Goal: Information Seeking & Learning: Learn about a topic

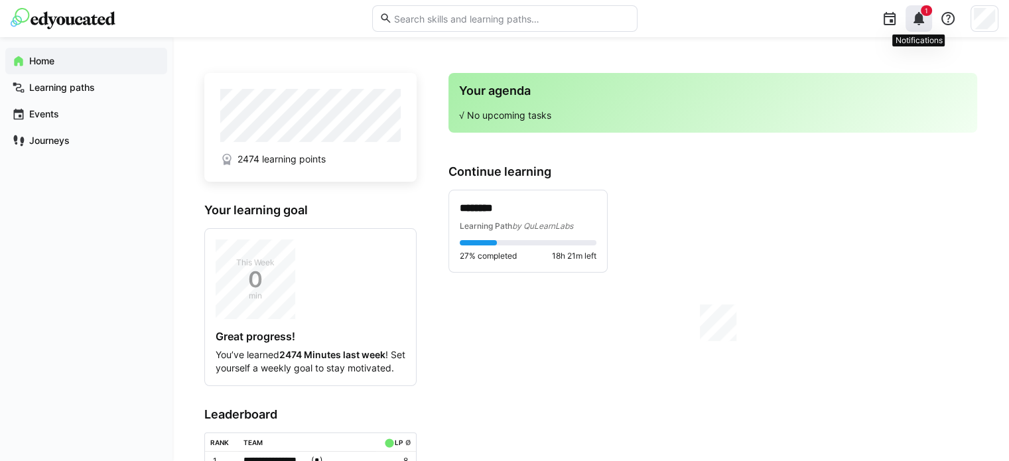
click at [916, 21] on eds-icon at bounding box center [919, 19] width 16 height 16
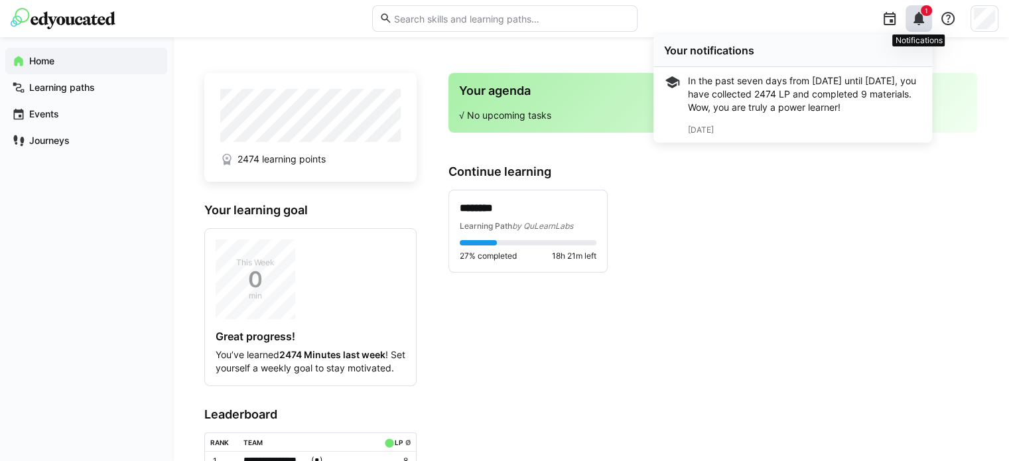
click at [916, 13] on eds-icon at bounding box center [919, 19] width 16 height 16
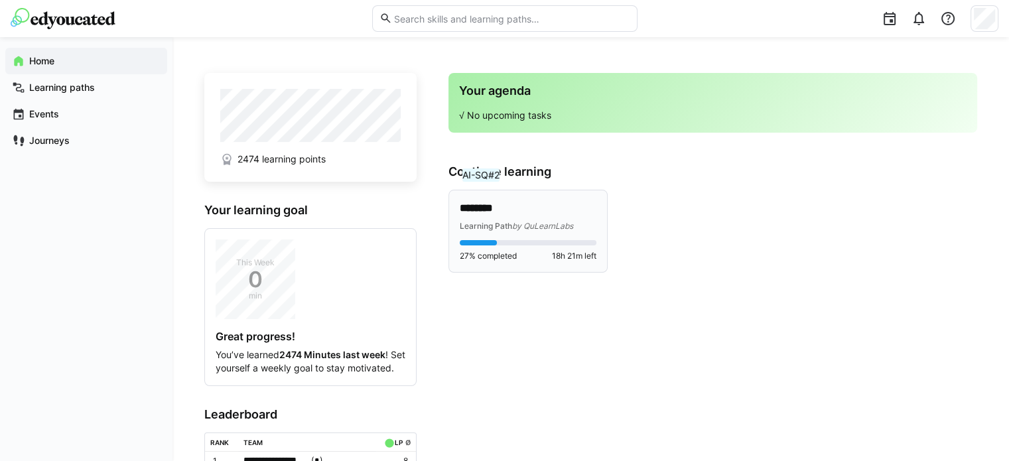
click at [484, 208] on p "********" at bounding box center [528, 208] width 137 height 15
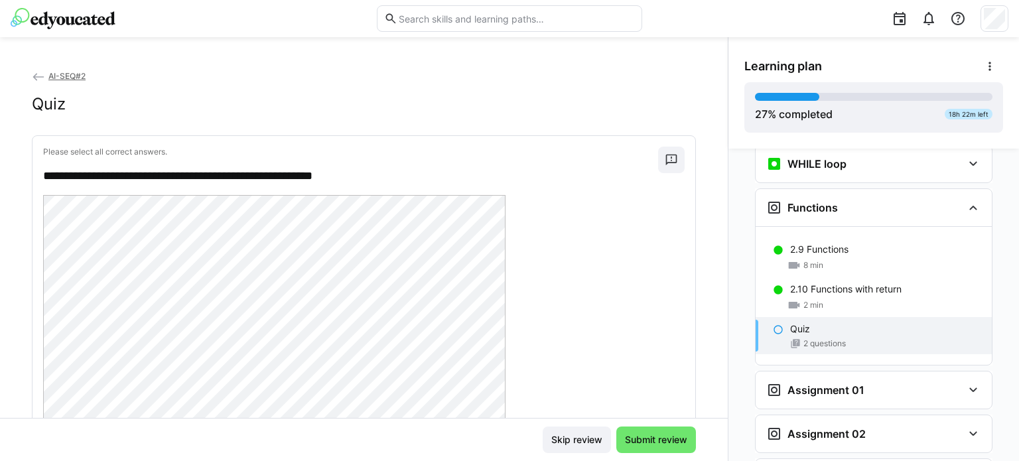
scroll to position [1001, 0]
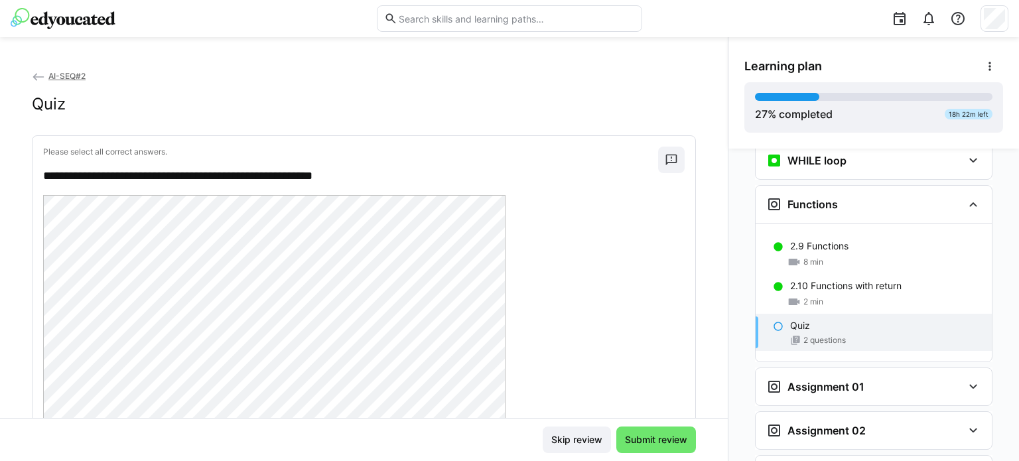
click at [1006, 37] on div "Learning plan 27 % completed 18h 22m left" at bounding box center [873, 92] width 291 height 111
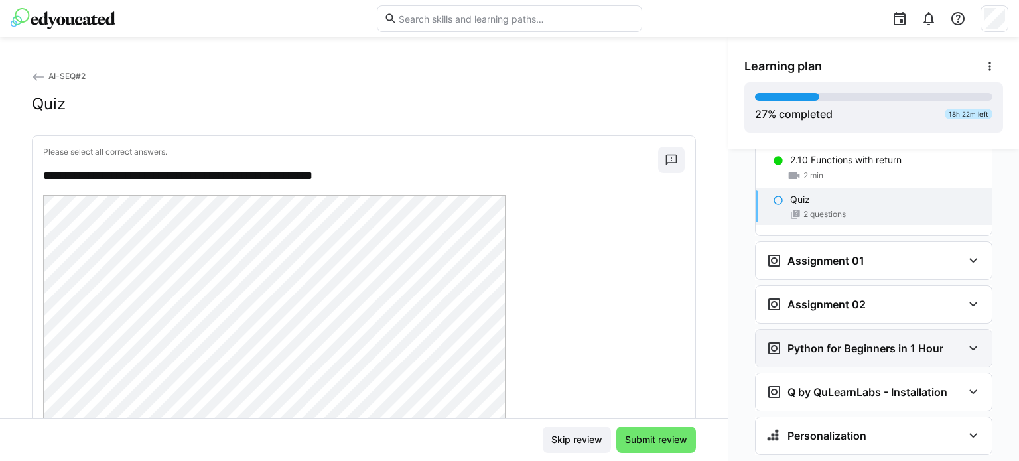
scroll to position [1133, 0]
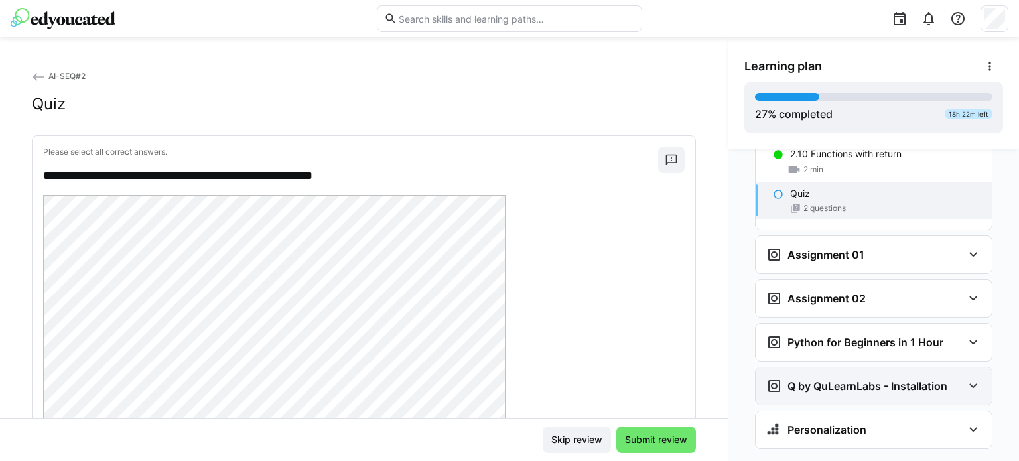
click at [888, 379] on h3 "Q by QuLearnLabs - Installation" at bounding box center [868, 385] width 160 height 13
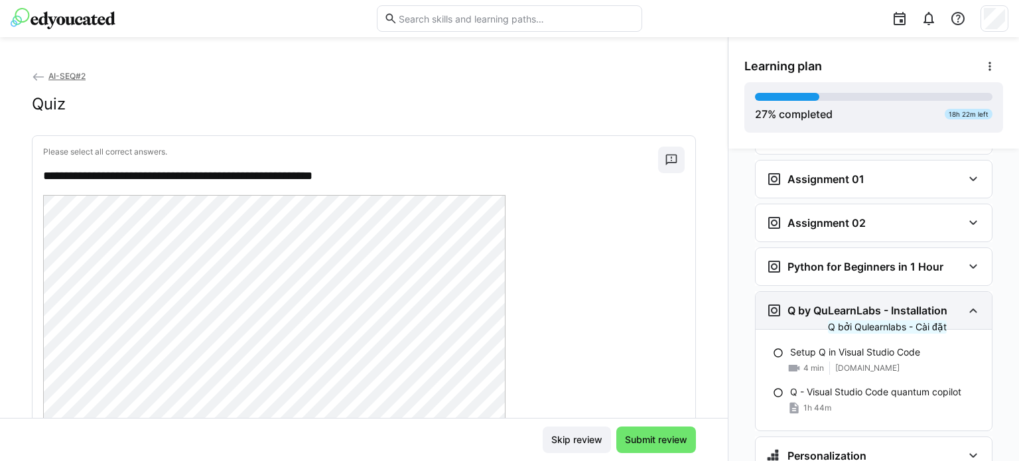
scroll to position [1235, 0]
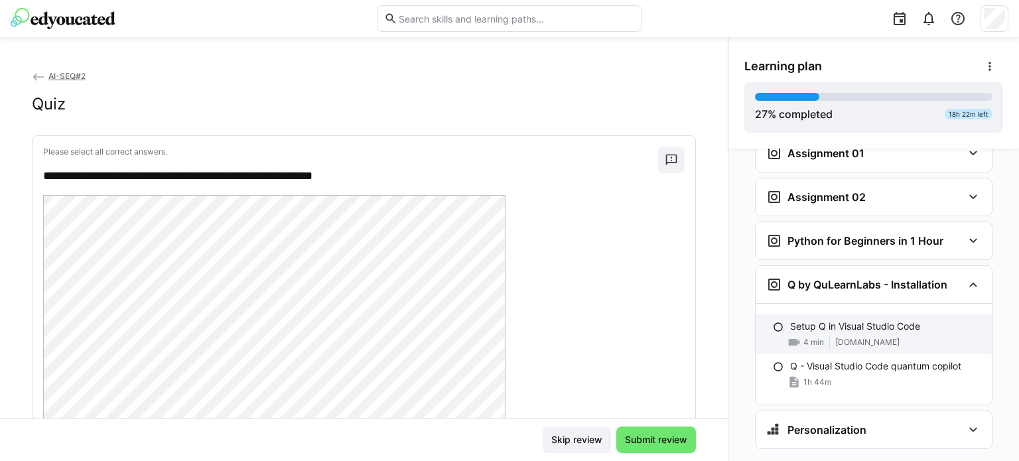
click at [942, 336] on div "4 min [DOMAIN_NAME]" at bounding box center [885, 342] width 191 height 13
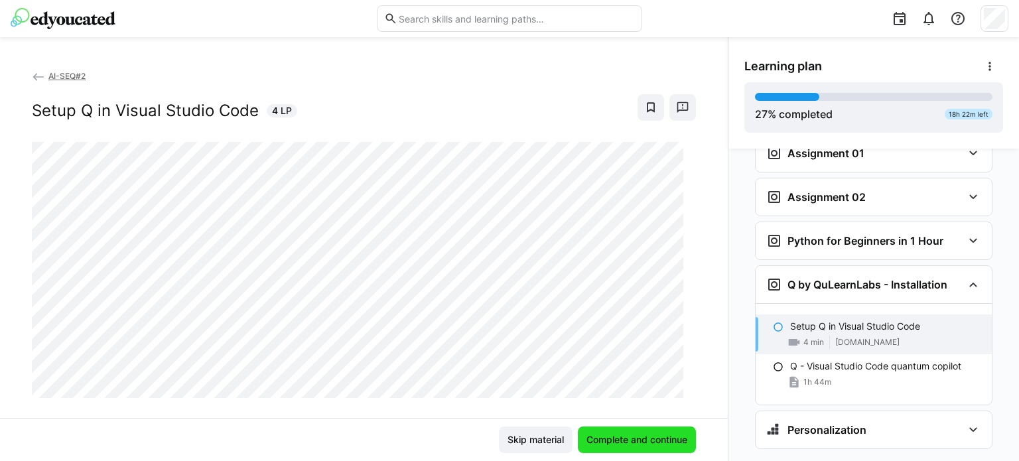
click at [606, 445] on span "Complete and continue" at bounding box center [637, 439] width 105 height 13
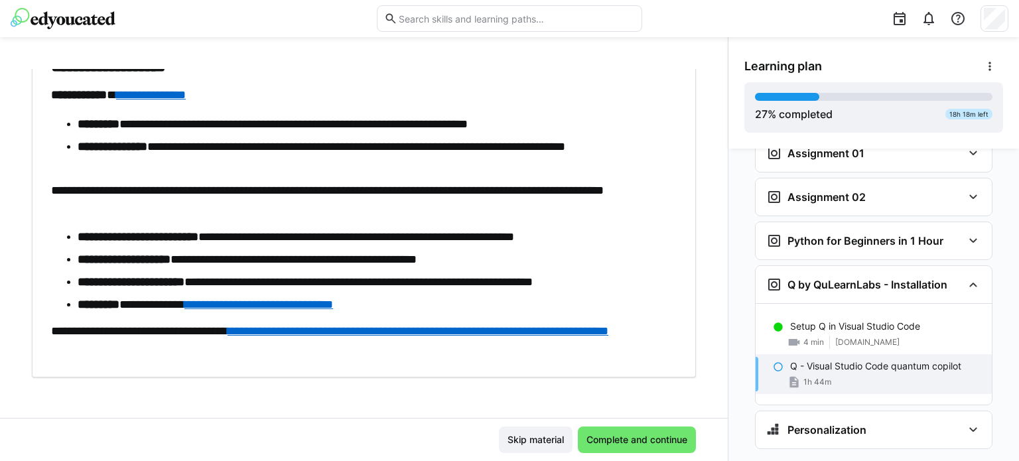
scroll to position [4155, 0]
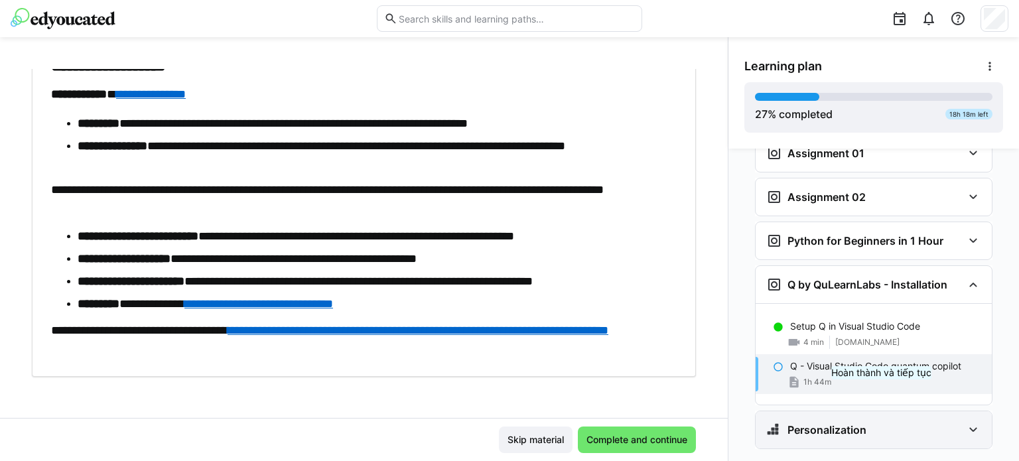
click at [883, 422] on div "Personalization" at bounding box center [864, 430] width 196 height 16
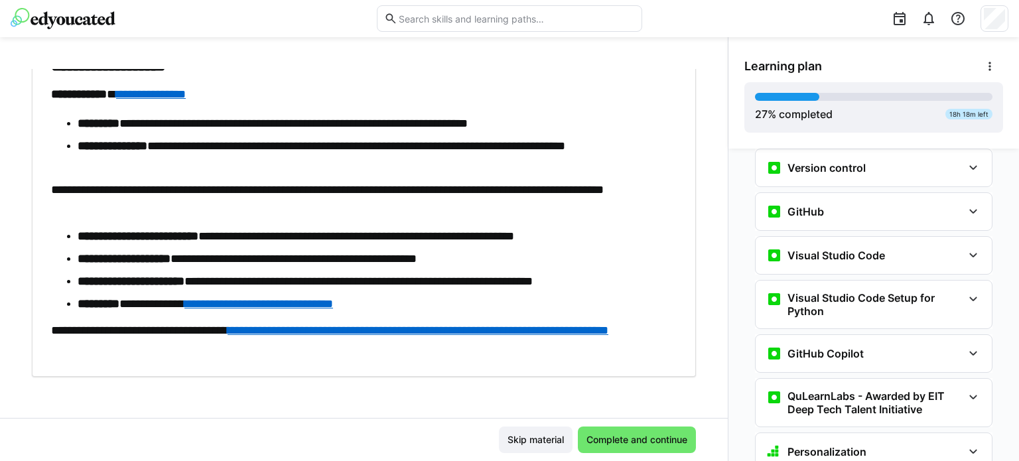
scroll to position [398, 0]
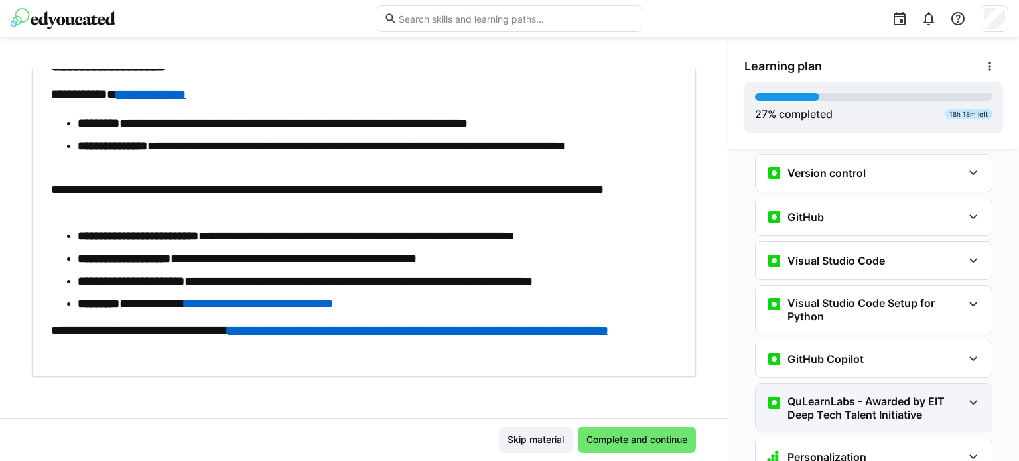
click at [905, 395] on h3 "QuLearnLabs - Awarded by EIT Deep Tech Talent Initiative" at bounding box center [875, 408] width 175 height 27
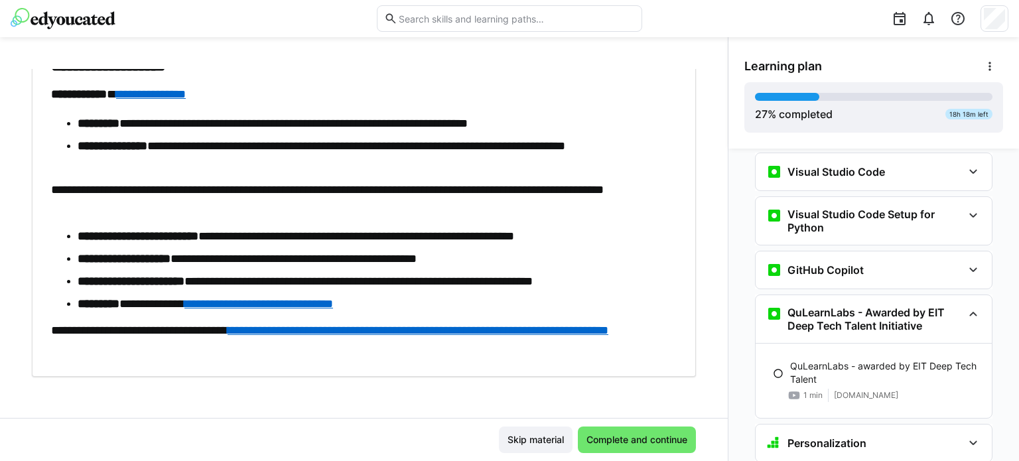
scroll to position [464, 0]
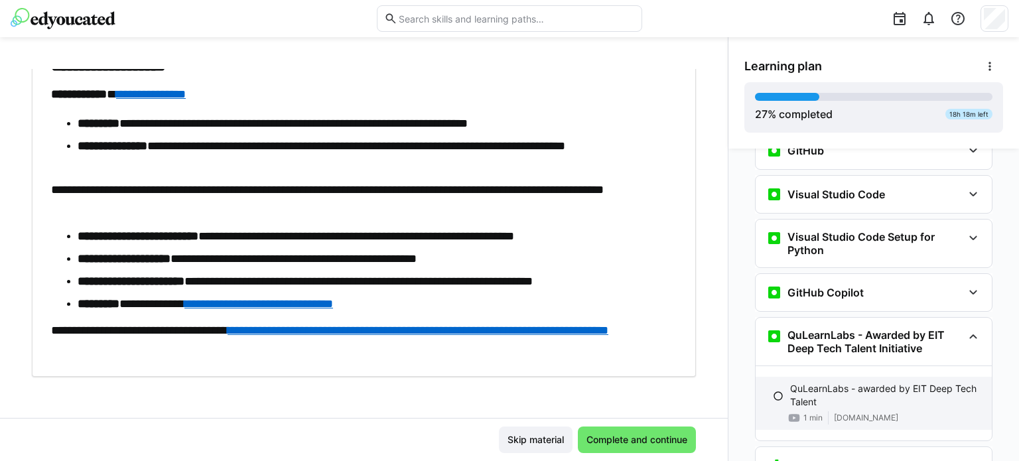
click at [892, 382] on p "QuLearnLabs - awarded by EIT Deep Tech Talent" at bounding box center [885, 395] width 191 height 27
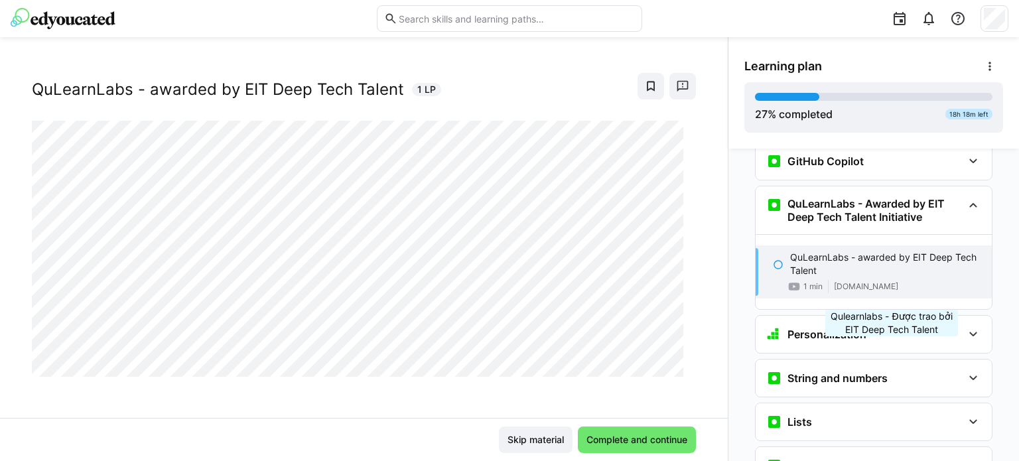
scroll to position [608, 0]
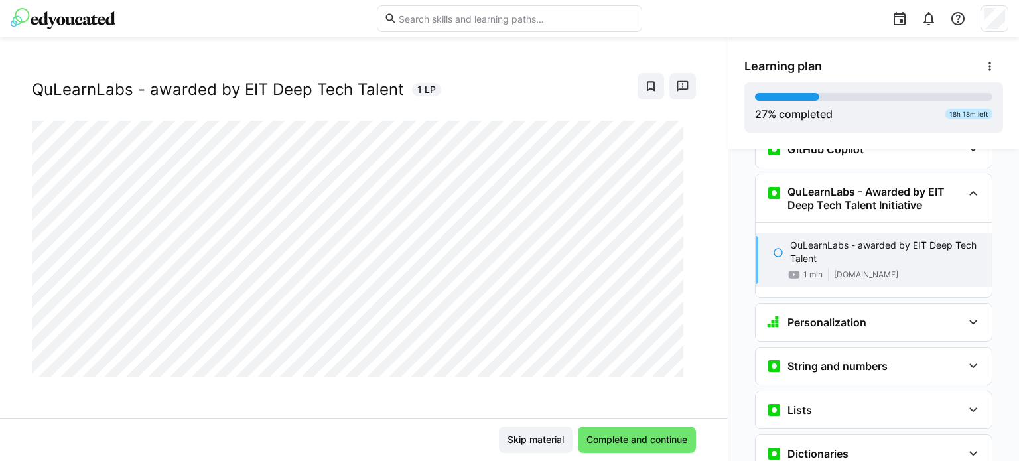
click at [636, 444] on span "Complete and continue" at bounding box center [637, 439] width 105 height 13
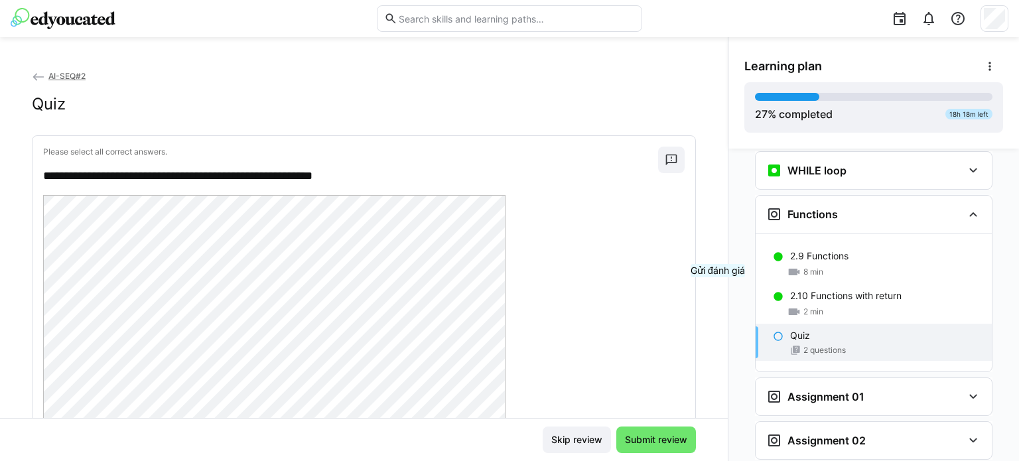
scroll to position [1085, 0]
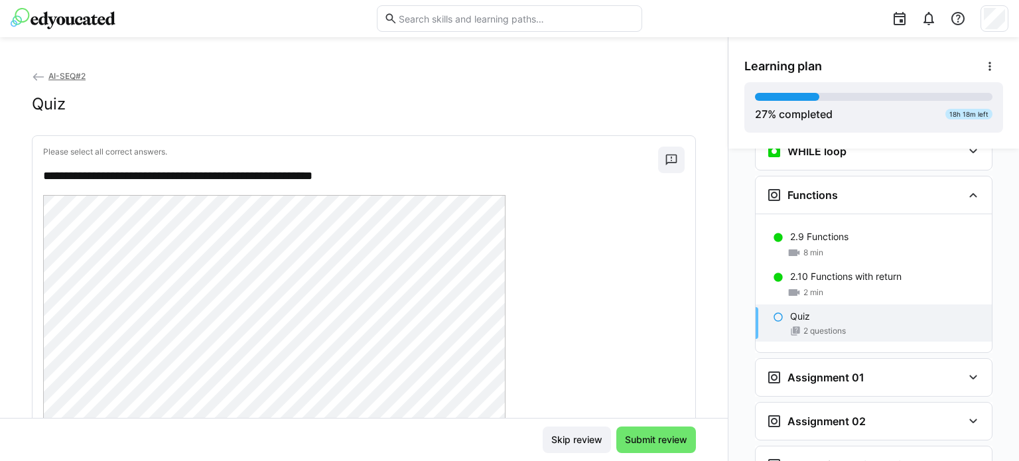
click at [736, 13] on div at bounding box center [830, 18] width 357 height 37
drag, startPoint x: 739, startPoint y: 13, endPoint x: 762, endPoint y: 3, distance: 24.7
click at [738, 13] on div at bounding box center [830, 18] width 357 height 37
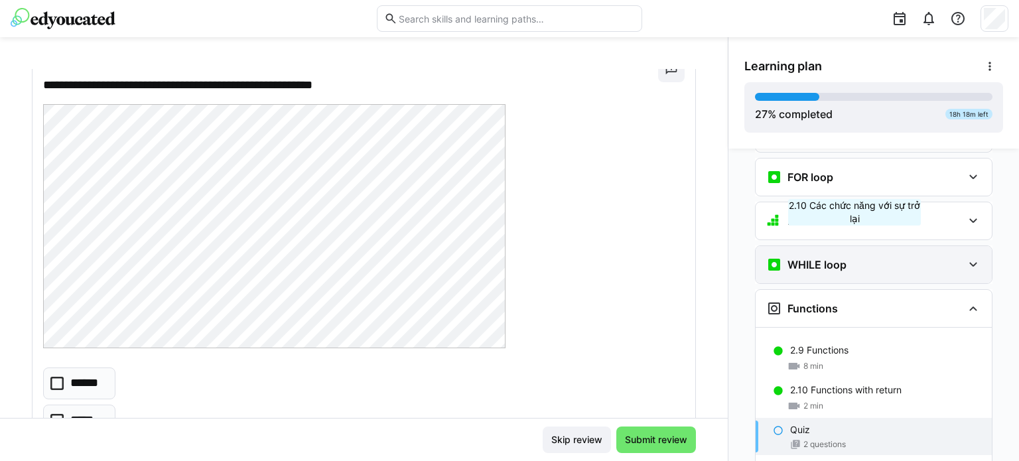
scroll to position [945, 0]
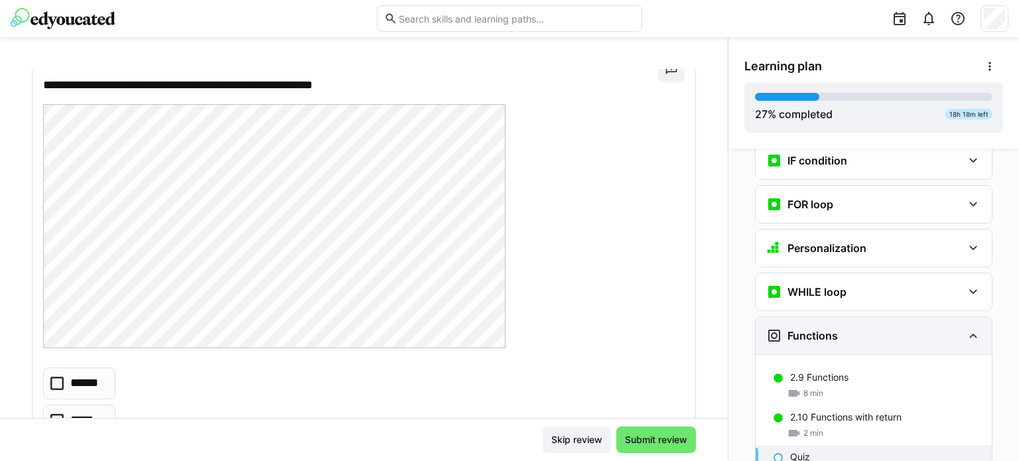
click at [928, 328] on div "Functions" at bounding box center [864, 336] width 196 height 16
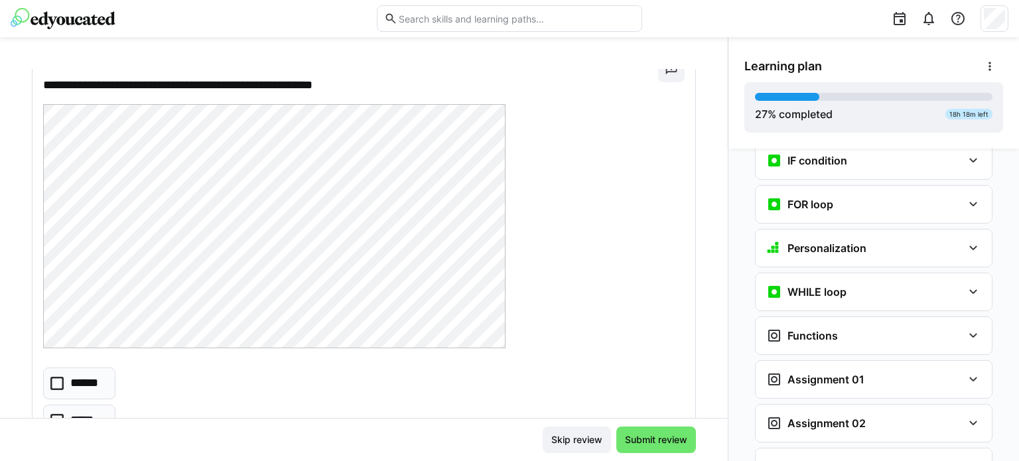
click at [728, 304] on div "Personalization Question 1 Question 2 Question 3 Question 4 Question 5 Assessme…" at bounding box center [873, 305] width 291 height 312
click at [849, 328] on div "Functions" at bounding box center [864, 336] width 196 height 16
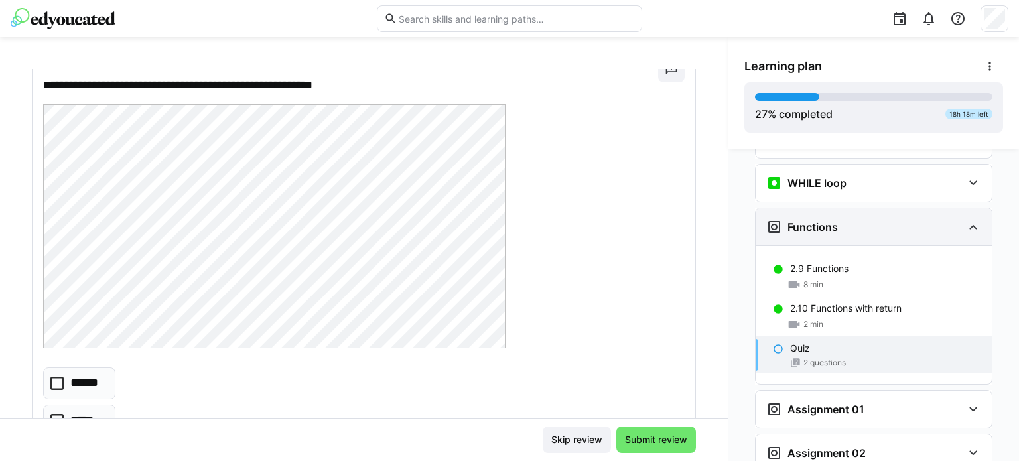
scroll to position [1077, 0]
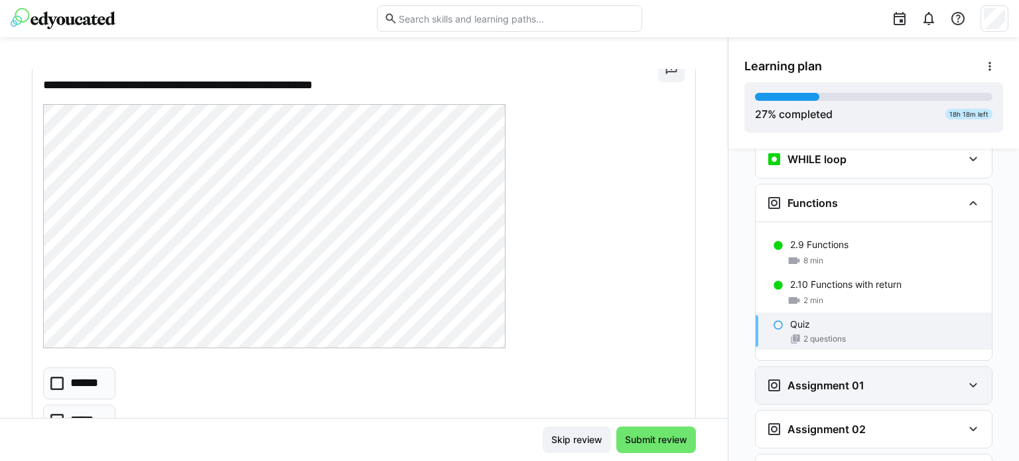
click at [839, 379] on h3 "Assignment 01" at bounding box center [826, 385] width 77 height 13
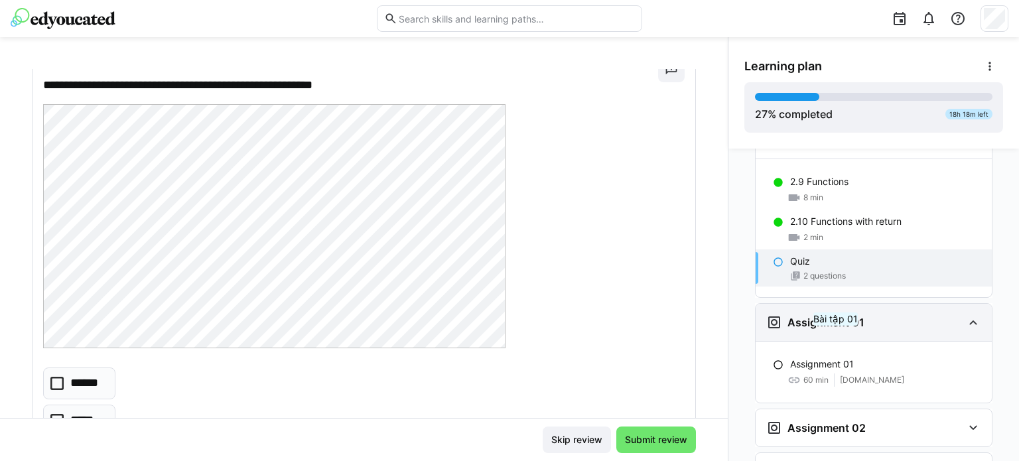
scroll to position [1144, 0]
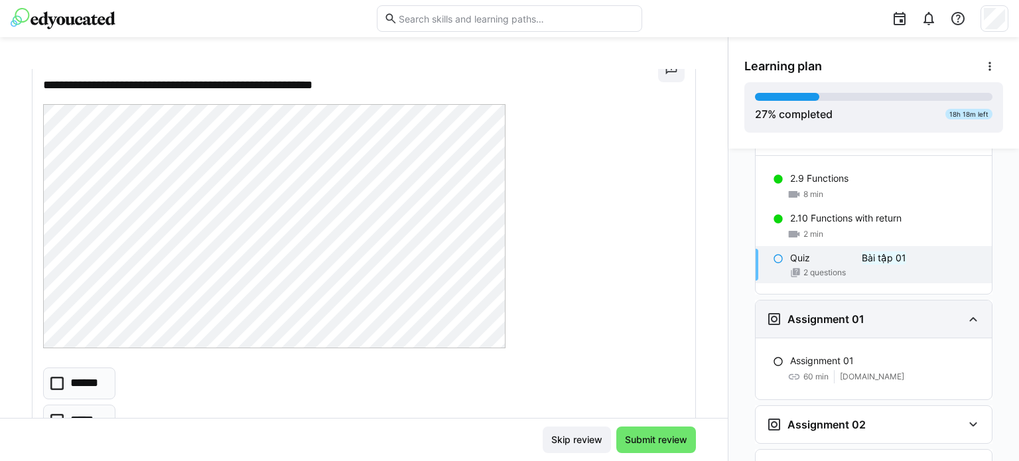
drag, startPoint x: 778, startPoint y: 291, endPoint x: 887, endPoint y: 291, distance: 109.5
click at [887, 311] on div "Assignment 01" at bounding box center [864, 319] width 196 height 16
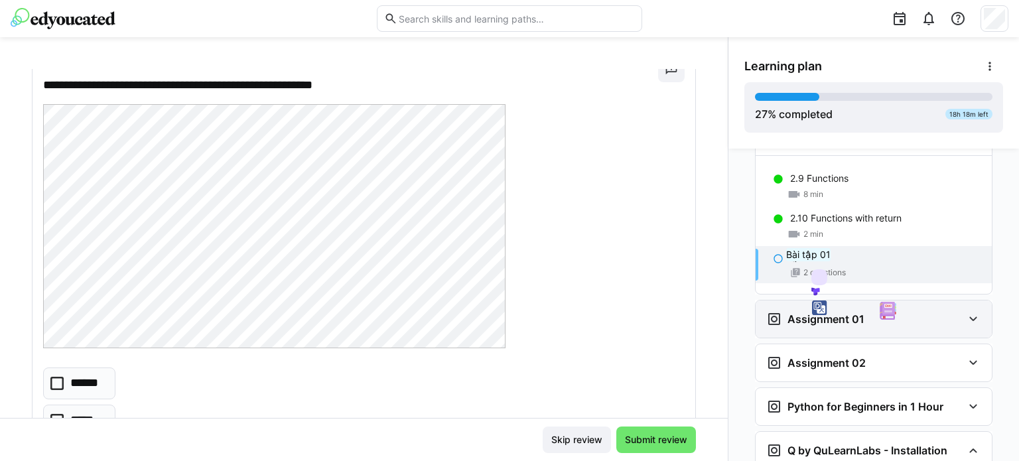
copy h3 "Assignment 01"
